Goal: Information Seeking & Learning: Learn about a topic

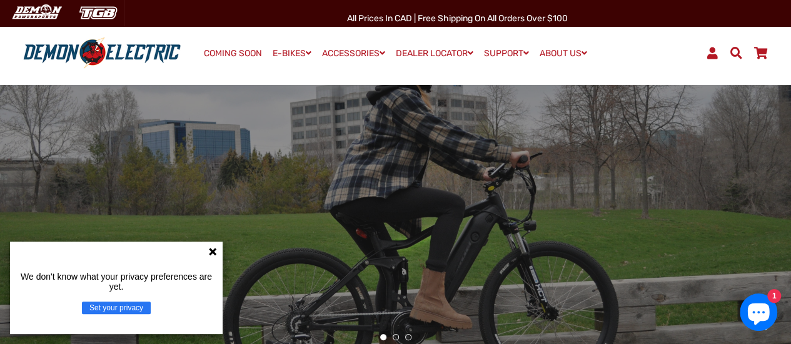
click at [213, 252] on icon at bounding box center [213, 252] width 8 height 8
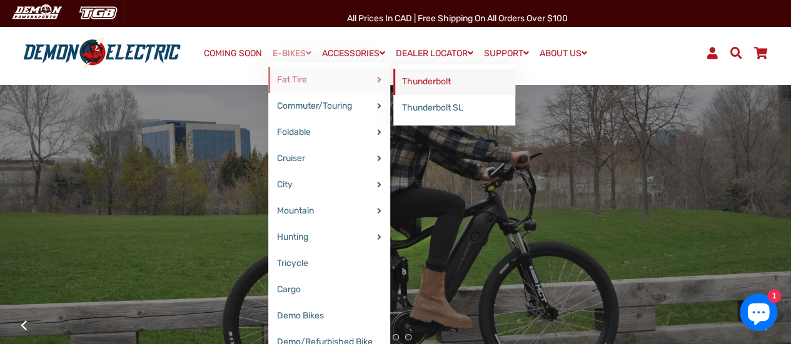
click at [418, 82] on link "Thunderbolt" at bounding box center [454, 82] width 122 height 26
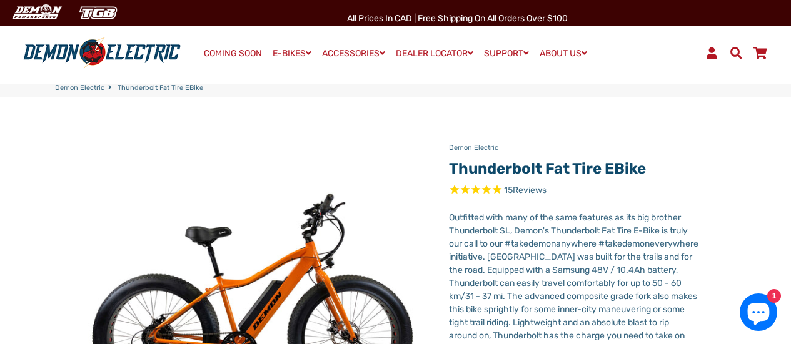
select select "******"
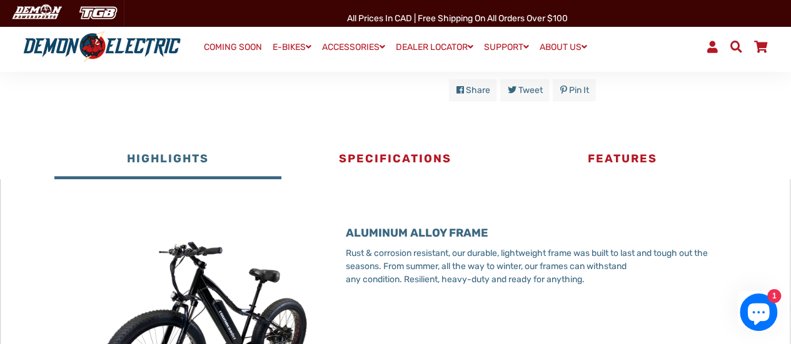
scroll to position [625, 0]
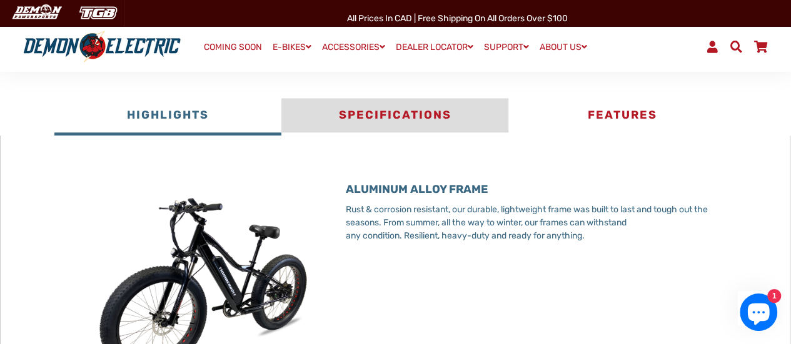
click at [405, 126] on button "Specifications" at bounding box center [394, 117] width 227 height 38
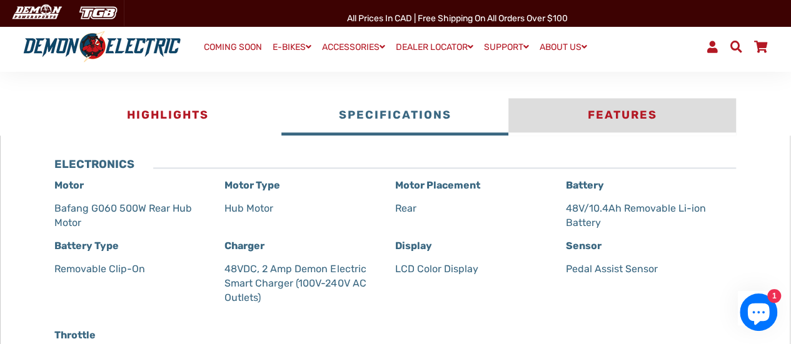
click at [589, 109] on button "Features" at bounding box center [621, 117] width 227 height 38
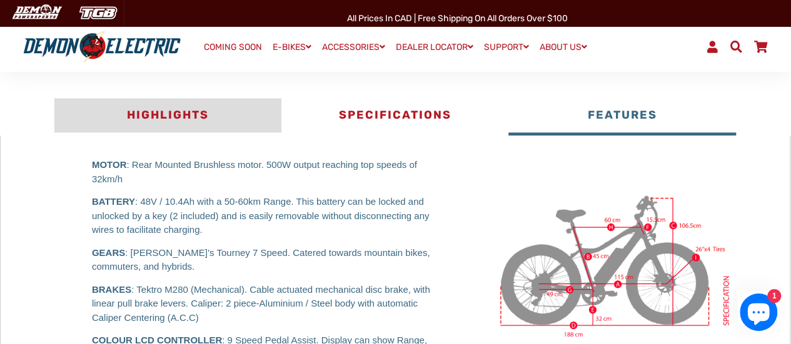
click at [194, 125] on button "Highlights" at bounding box center [167, 117] width 227 height 38
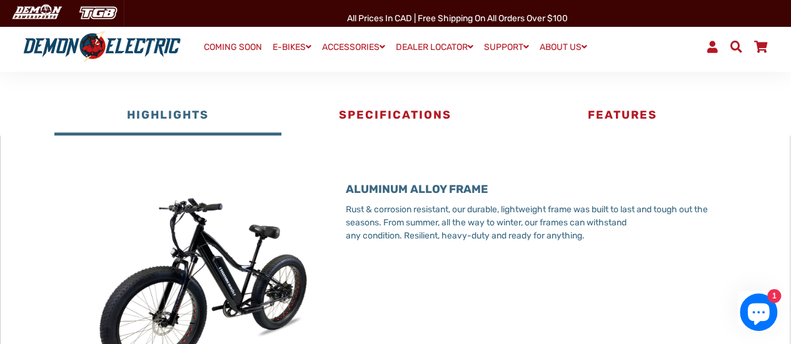
scroll to position [561, 0]
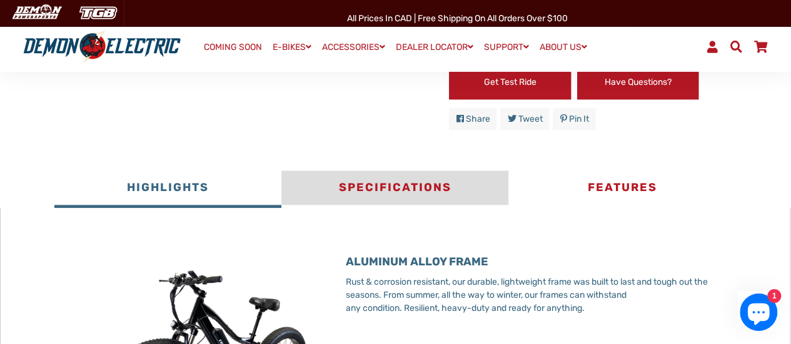
click at [371, 182] on button "Specifications" at bounding box center [394, 190] width 227 height 38
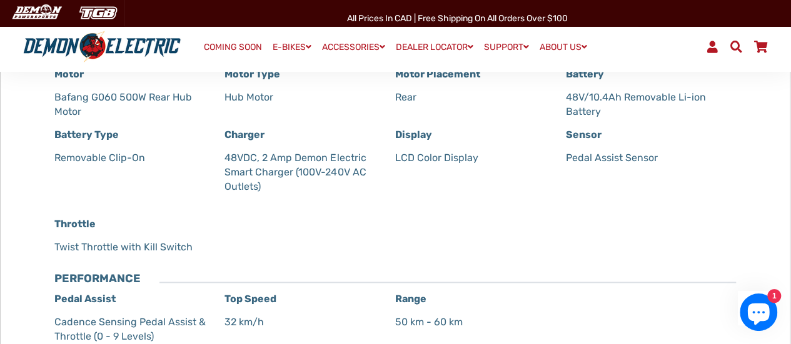
scroll to position [624, 0]
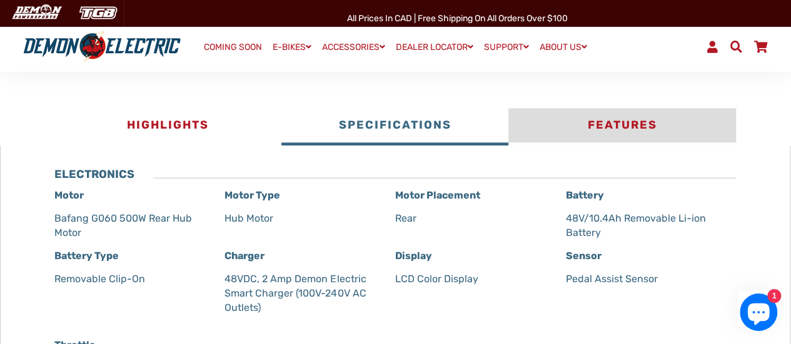
click at [626, 133] on button "Features" at bounding box center [621, 127] width 227 height 38
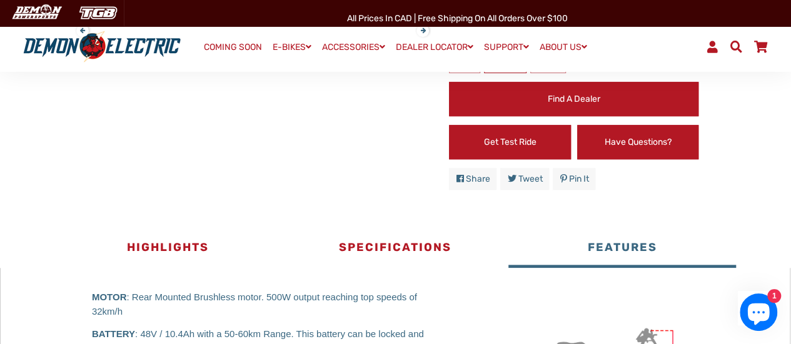
scroll to position [499, 0]
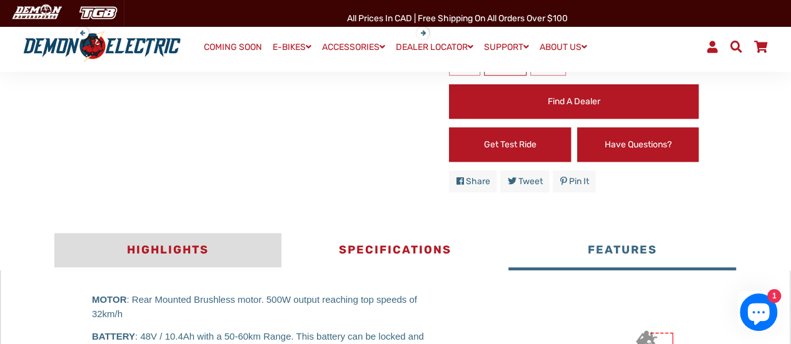
click at [193, 238] on button "Highlights" at bounding box center [167, 252] width 227 height 38
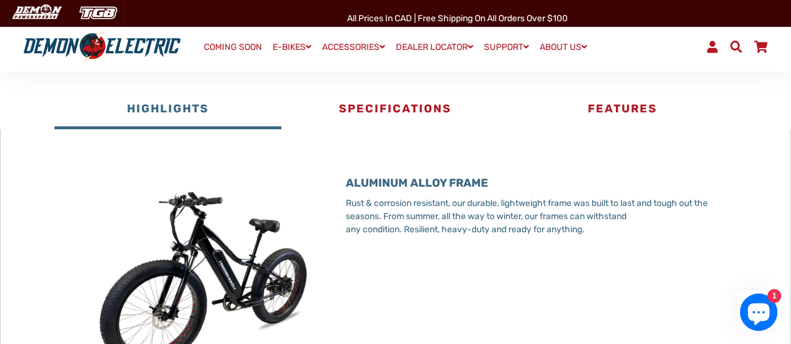
scroll to position [624, 0]
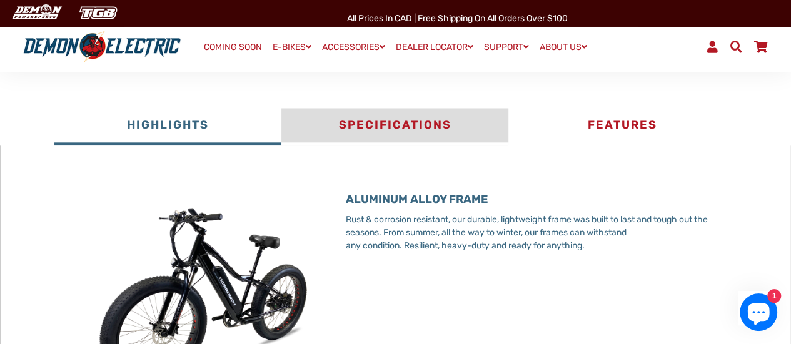
click at [357, 130] on button "Specifications" at bounding box center [394, 127] width 227 height 38
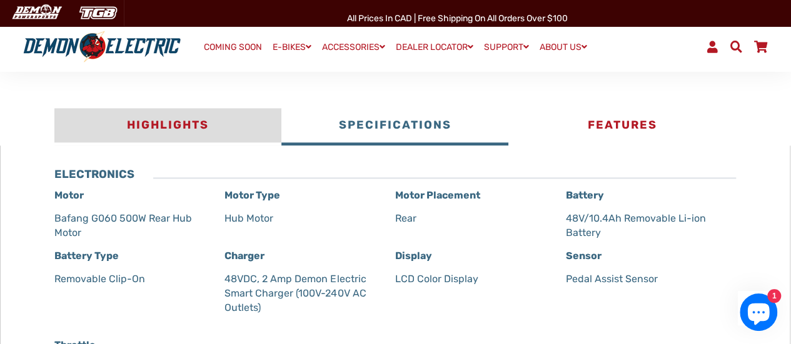
click at [216, 133] on button "Highlights" at bounding box center [167, 127] width 227 height 38
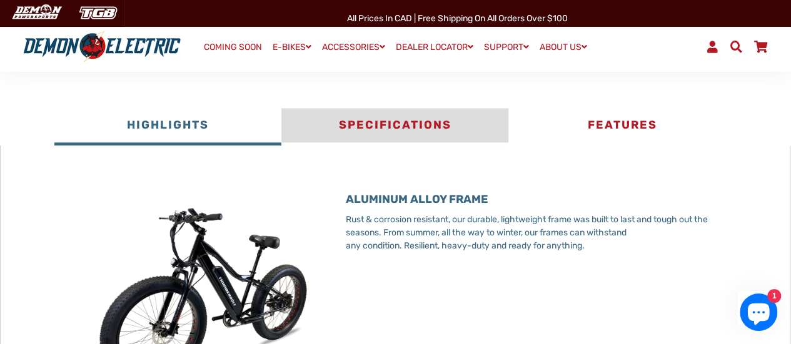
click at [424, 128] on button "Specifications" at bounding box center [394, 127] width 227 height 38
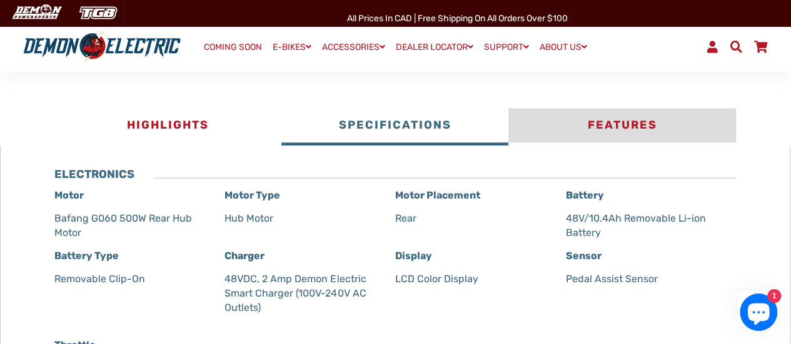
click at [574, 123] on button "Features" at bounding box center [621, 127] width 227 height 38
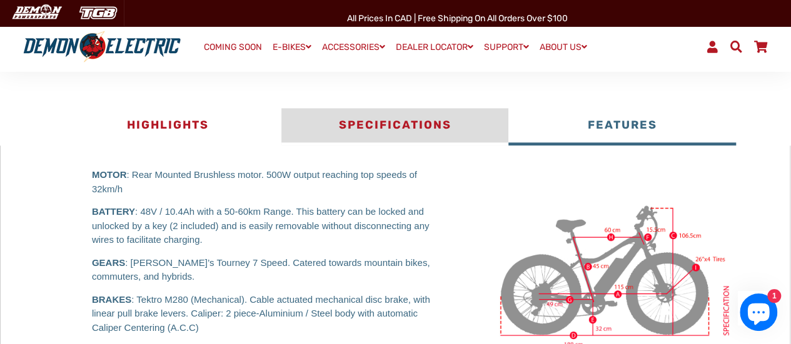
click at [428, 131] on button "Specifications" at bounding box center [394, 127] width 227 height 38
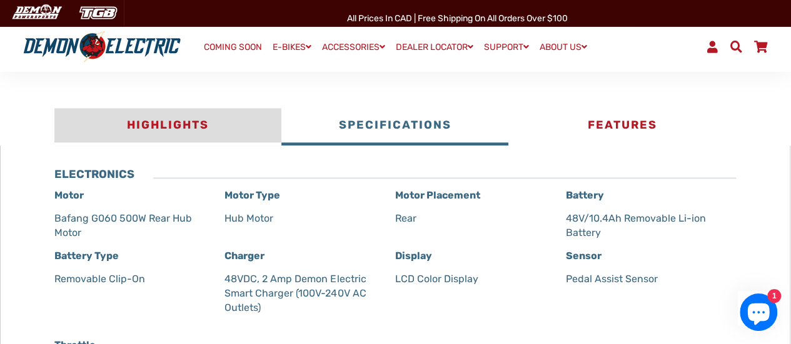
click at [203, 127] on button "Highlights" at bounding box center [167, 127] width 227 height 38
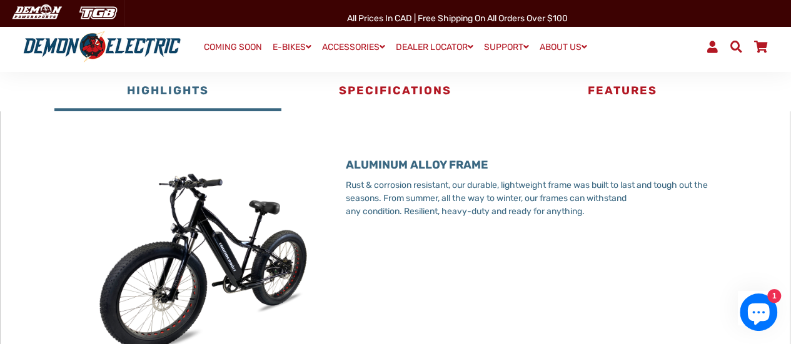
scroll to position [658, 0]
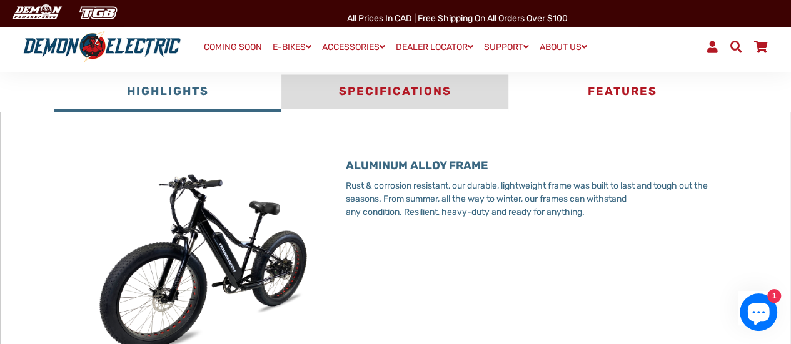
click at [443, 89] on button "Specifications" at bounding box center [394, 93] width 227 height 38
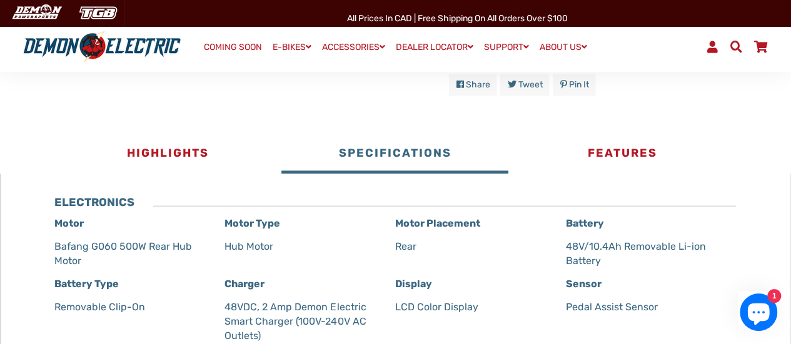
scroll to position [536, 0]
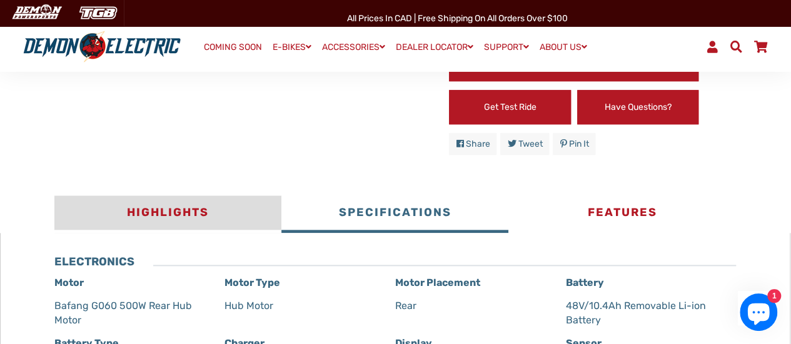
click at [174, 208] on button "Highlights" at bounding box center [167, 215] width 227 height 38
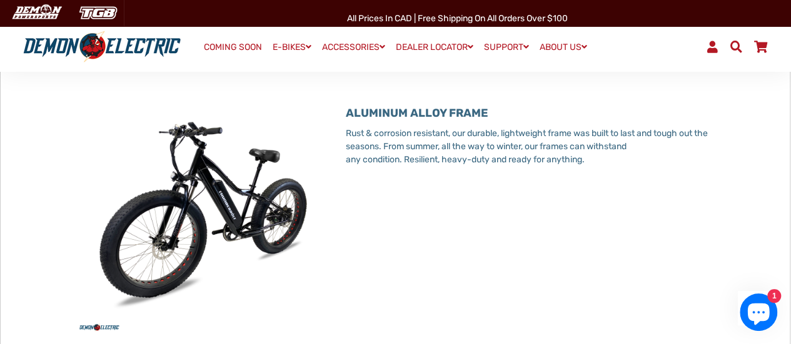
scroll to position [786, 0]
